Goal: Transaction & Acquisition: Register for event/course

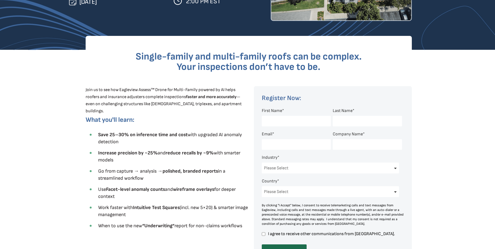
scroll to position [109, 0]
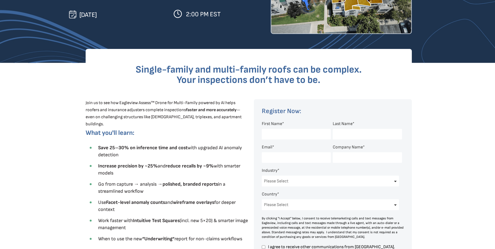
click at [271, 135] on input "First Name *" at bounding box center [296, 134] width 69 height 11
type input "[PERSON_NAME]"
type input "[EMAIL_ADDRESS][DOMAIN_NAME]"
select select "[GEOGRAPHIC_DATA]"
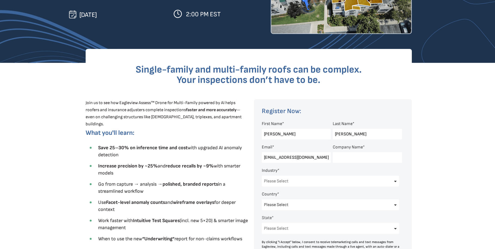
select select "[US_STATE]"
drag, startPoint x: 317, startPoint y: 157, endPoint x: 283, endPoint y: 157, distance: 34.2
click at [283, 157] on input "[EMAIL_ADDRESS][DOMAIN_NAME]" at bounding box center [296, 157] width 69 height 11
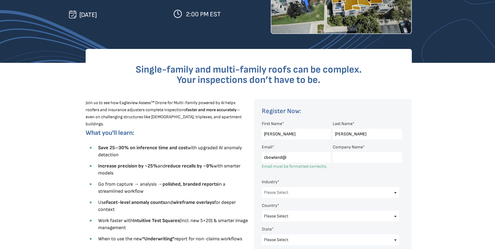
type input "[EMAIL_ADDRESS][DOMAIN_NAME]"
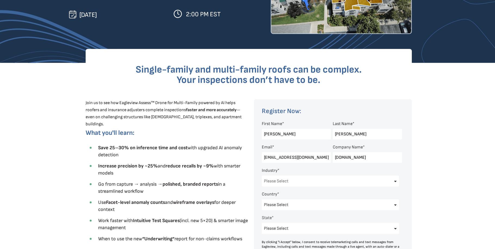
drag, startPoint x: 378, startPoint y: 157, endPoint x: 336, endPoint y: 157, distance: 42.7
click at [336, 157] on input "[DOMAIN_NAME]" at bounding box center [367, 157] width 69 height 11
type input "CCMS & Associates"
click at [351, 180] on select "Please Select Architects & Engineering Construction Electric/Gas Utilities Gove…" at bounding box center [331, 181] width 138 height 11
select select "Insurance"
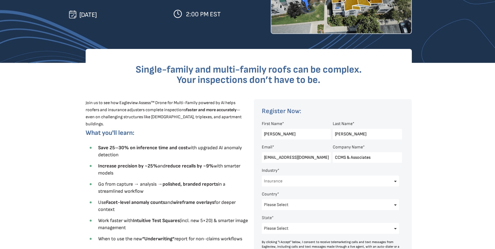
click at [262, 176] on select "Please Select Architects & Engineering Construction Electric/Gas Utilities Gove…" at bounding box center [331, 181] width 138 height 11
click at [310, 190] on fieldset "Country * Please Select [GEOGRAPHIC_DATA] [GEOGRAPHIC_DATA] [GEOGRAPHIC_DATA] […" at bounding box center [333, 212] width 142 height 47
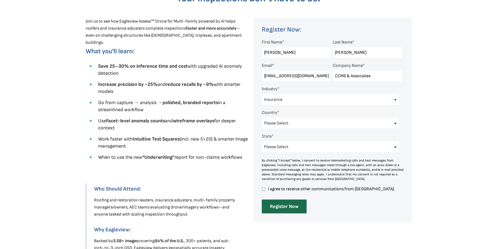
scroll to position [217, 0]
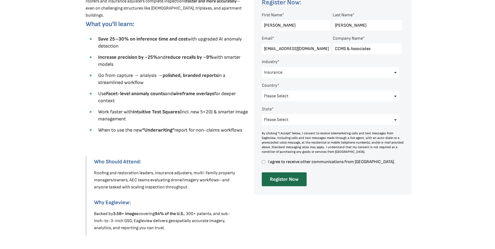
click at [265, 162] on input "I agree to receive other communications from [GEOGRAPHIC_DATA]." at bounding box center [264, 162] width 4 height 5
checkbox input "true"
click at [281, 180] on input "Register Now" at bounding box center [284, 179] width 45 height 14
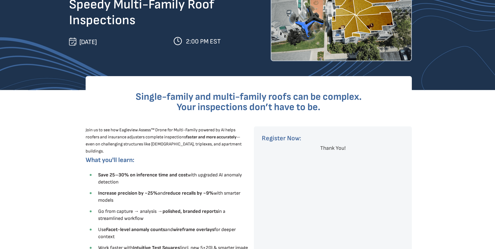
scroll to position [0, 0]
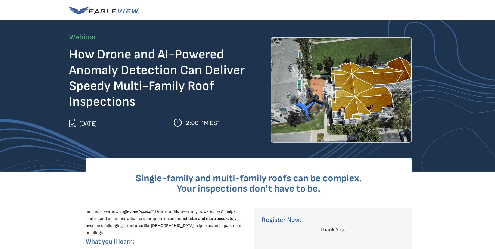
click at [315, 11] on div at bounding box center [247, 10] width 357 height 20
